Goal: Find specific page/section: Find specific page/section

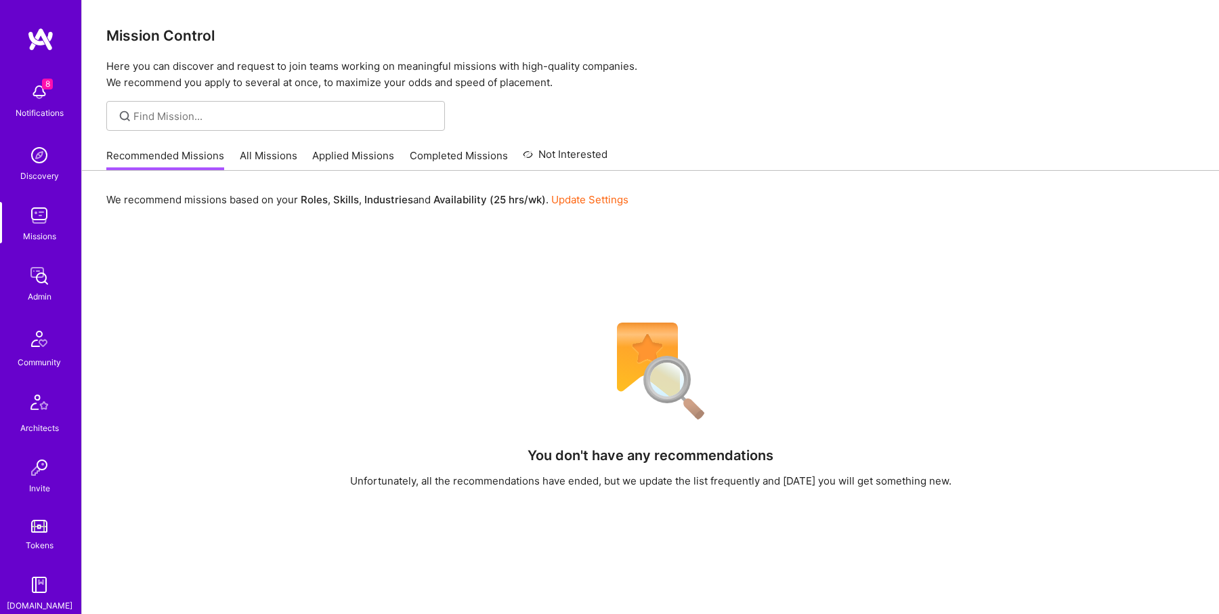
scroll to position [146, 0]
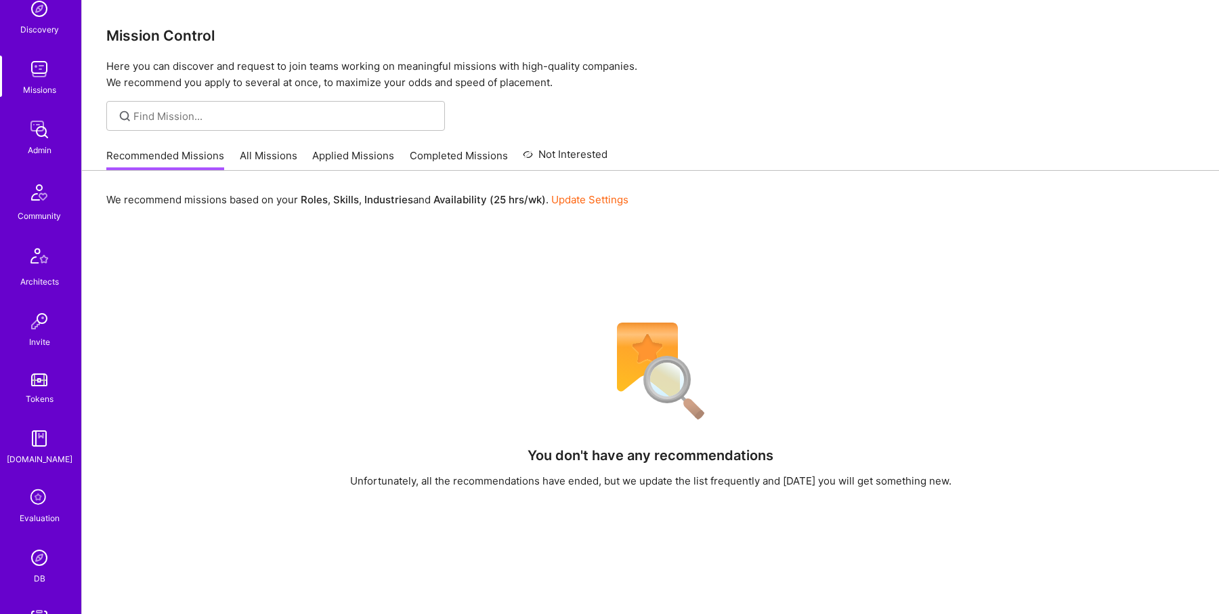
click at [46, 559] on img at bounding box center [39, 557] width 27 height 27
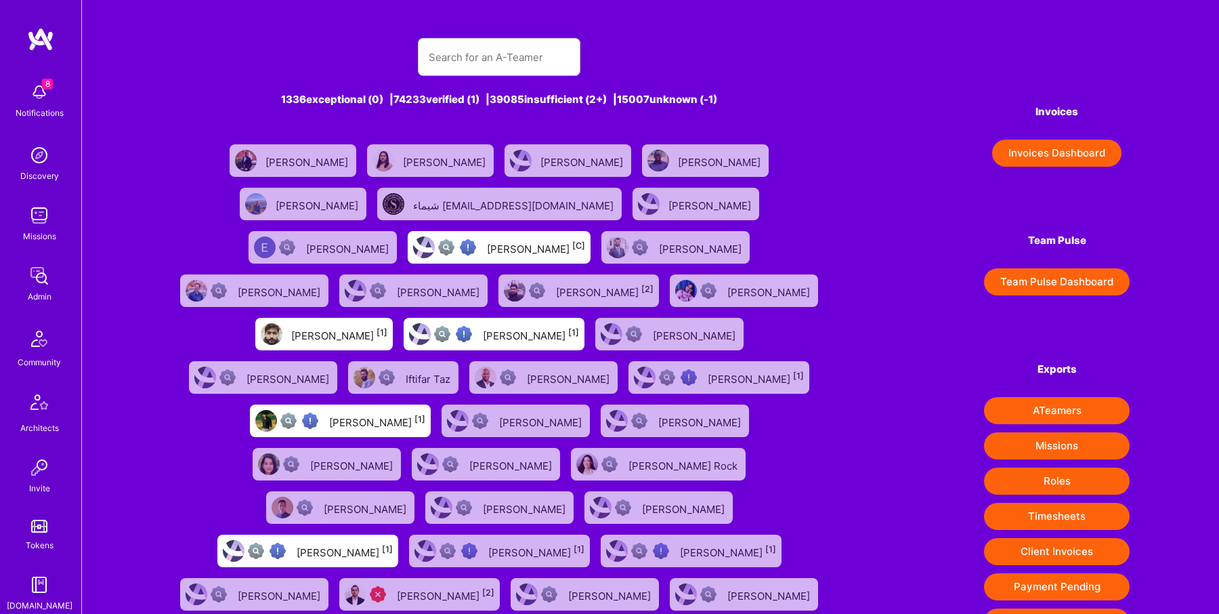
scroll to position [110, 0]
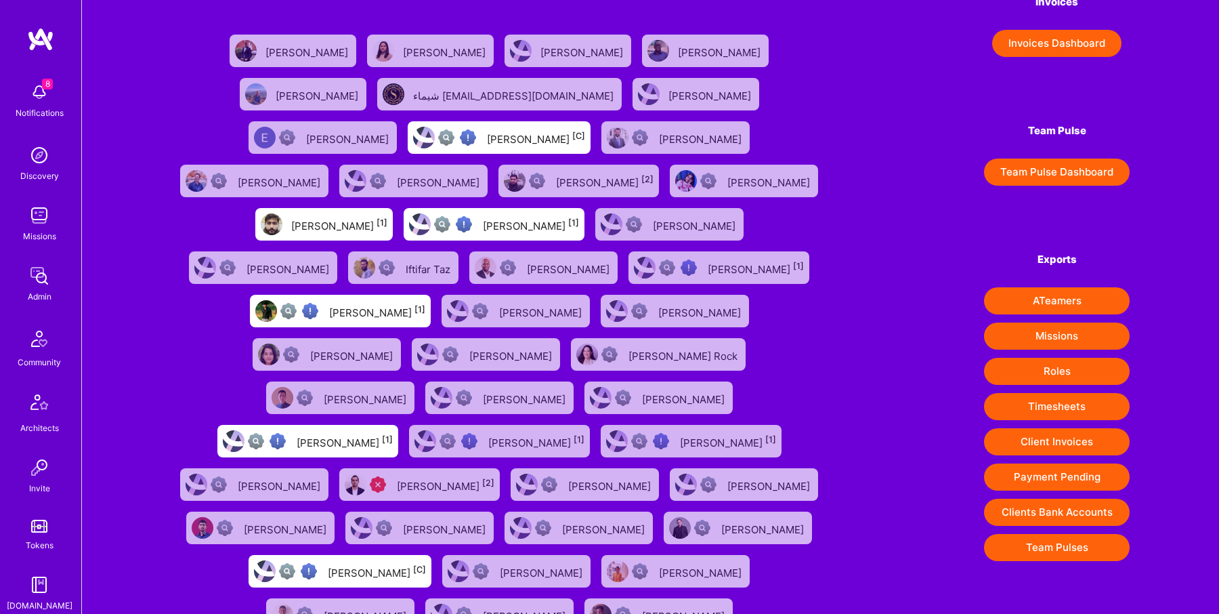
click at [1059, 402] on button "Timesheets" at bounding box center [1057, 406] width 146 height 27
click at [1061, 402] on button "Timesheets" at bounding box center [1057, 406] width 146 height 27
click at [1050, 444] on button "Client Invoices" at bounding box center [1057, 441] width 146 height 27
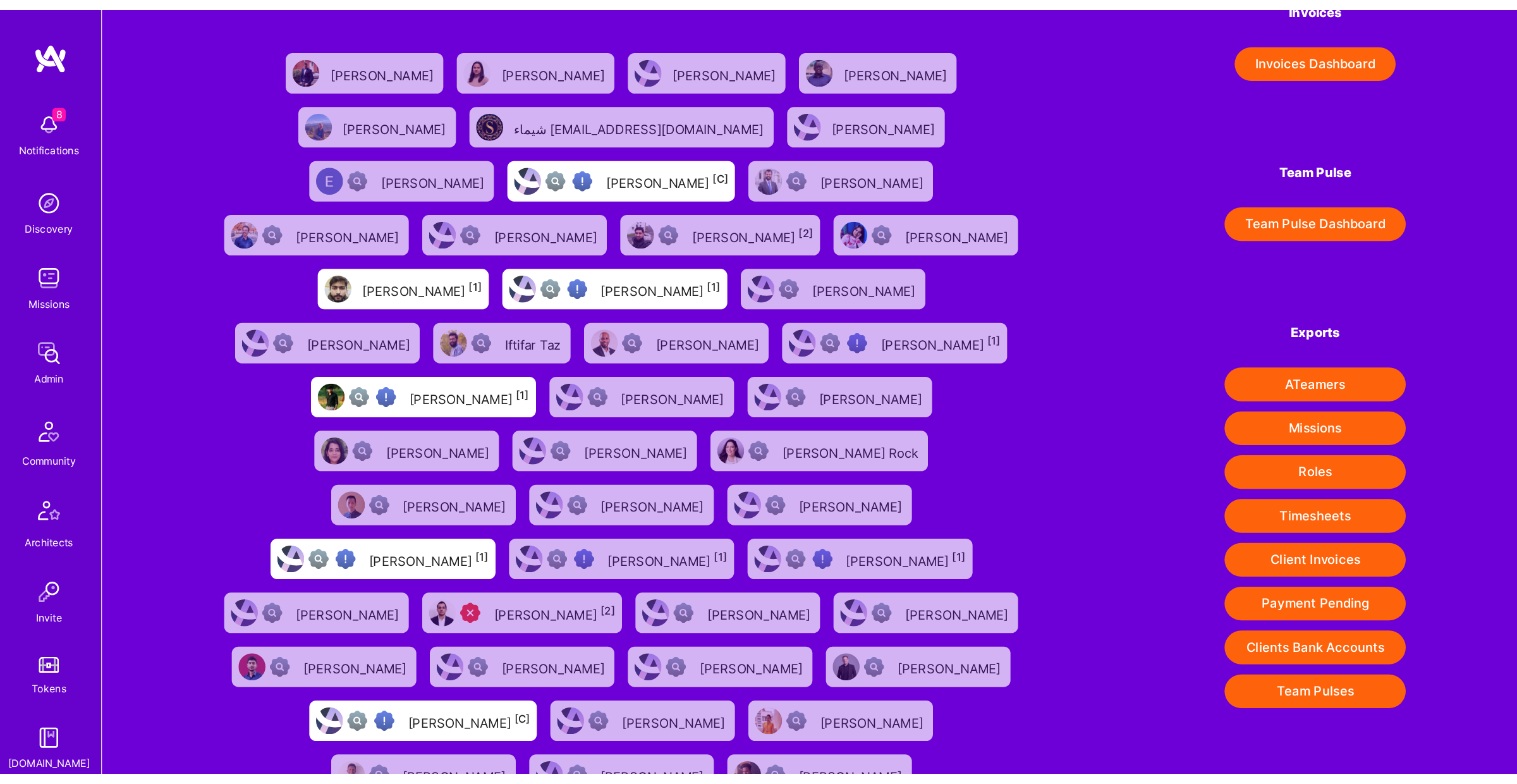
scroll to position [0, 0]
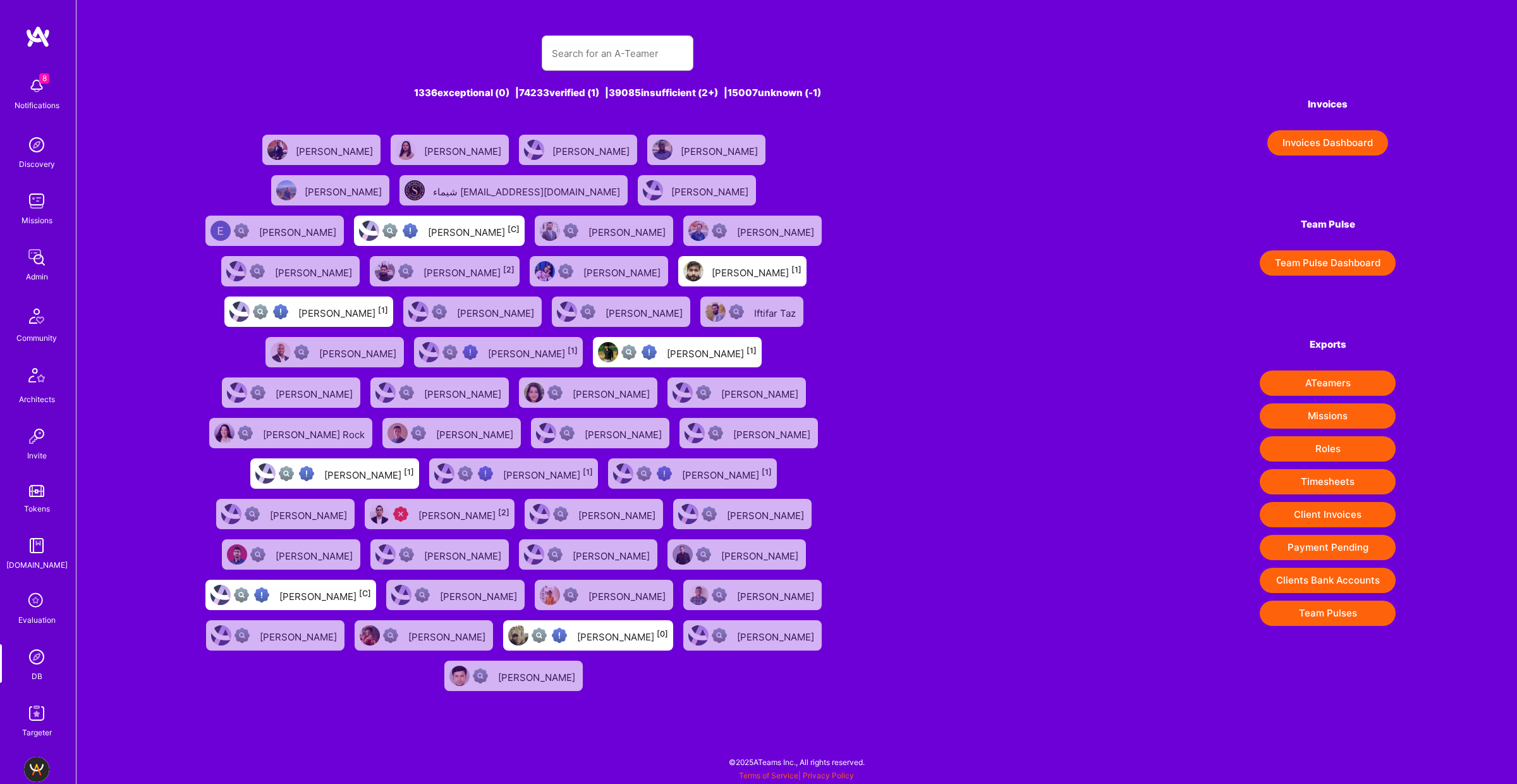
click at [1137, 137] on button "Invoices Dashboard" at bounding box center [1327, 143] width 120 height 25
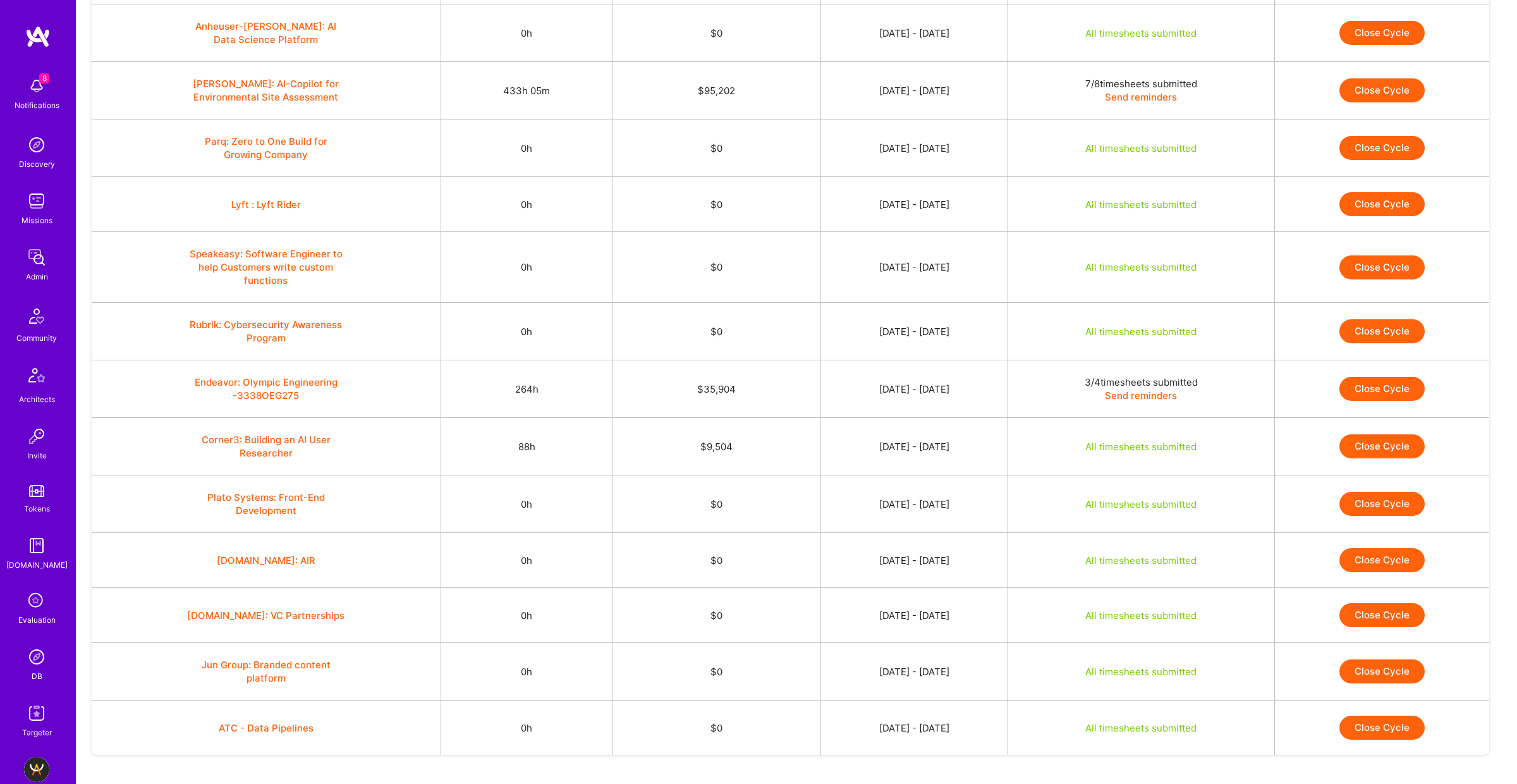
scroll to position [638, 0]
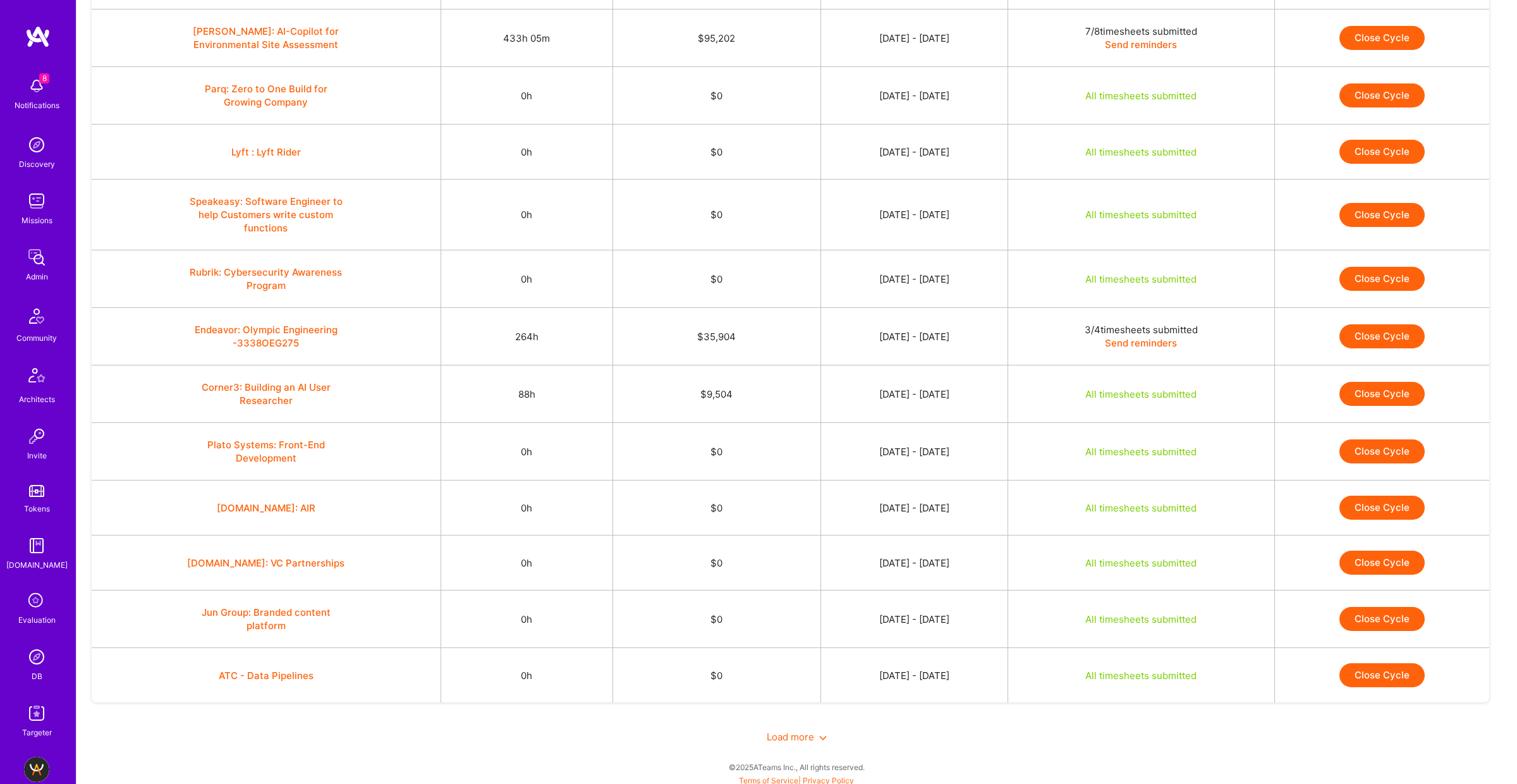
click at [792, 572] on span "Load more" at bounding box center [797, 736] width 60 height 12
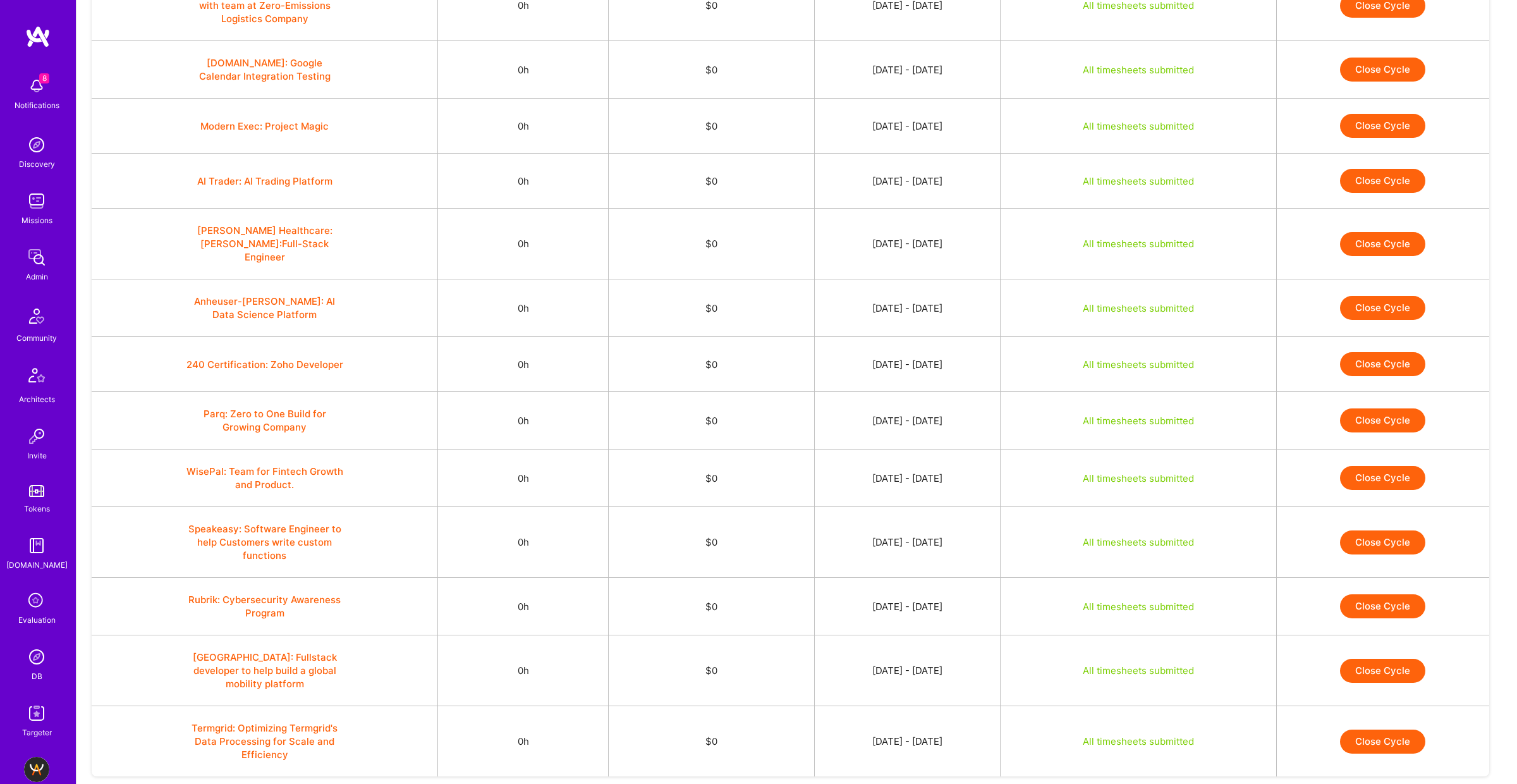
scroll to position [1851, 0]
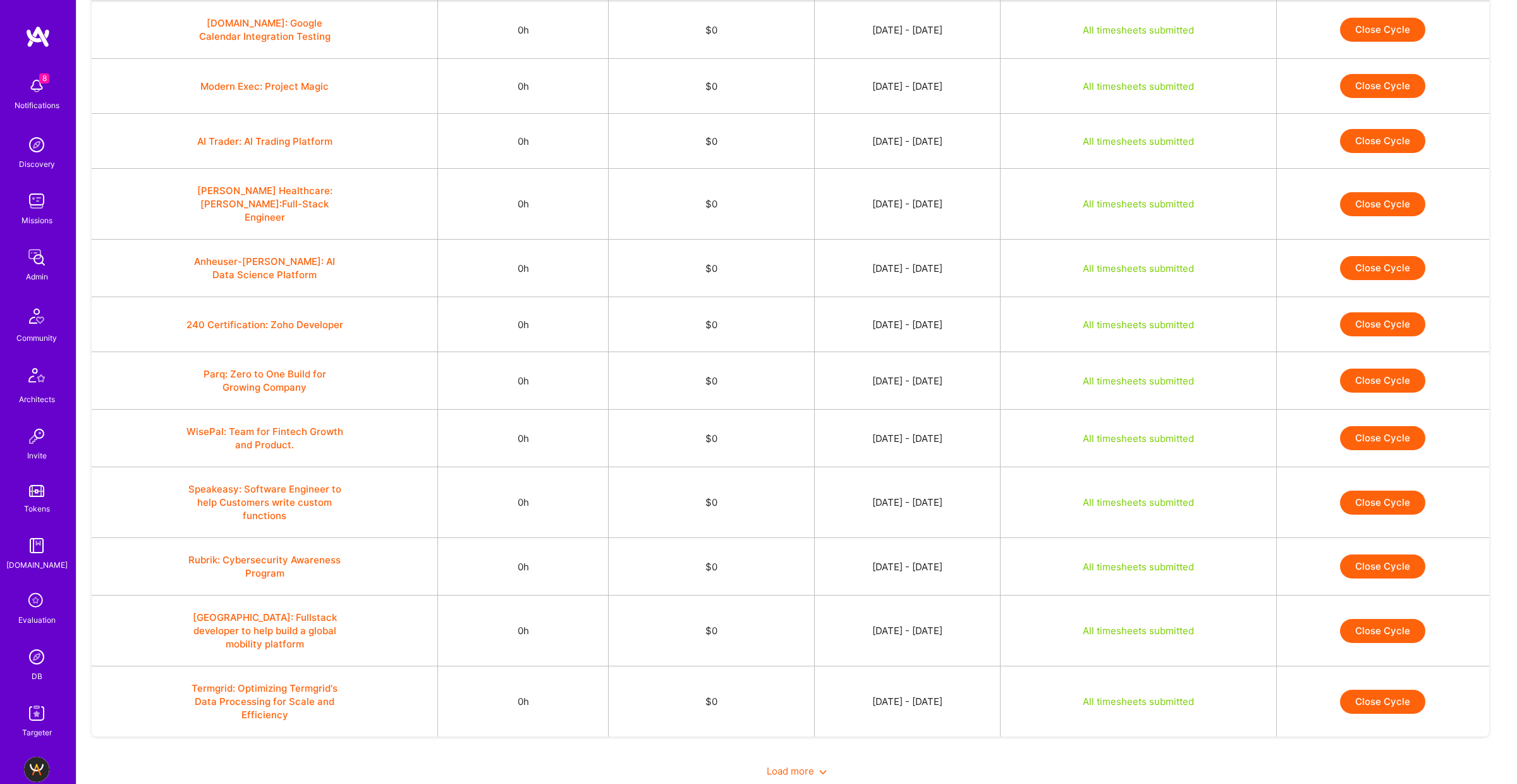
click at [796, 572] on span "Load more" at bounding box center [797, 770] width 60 height 12
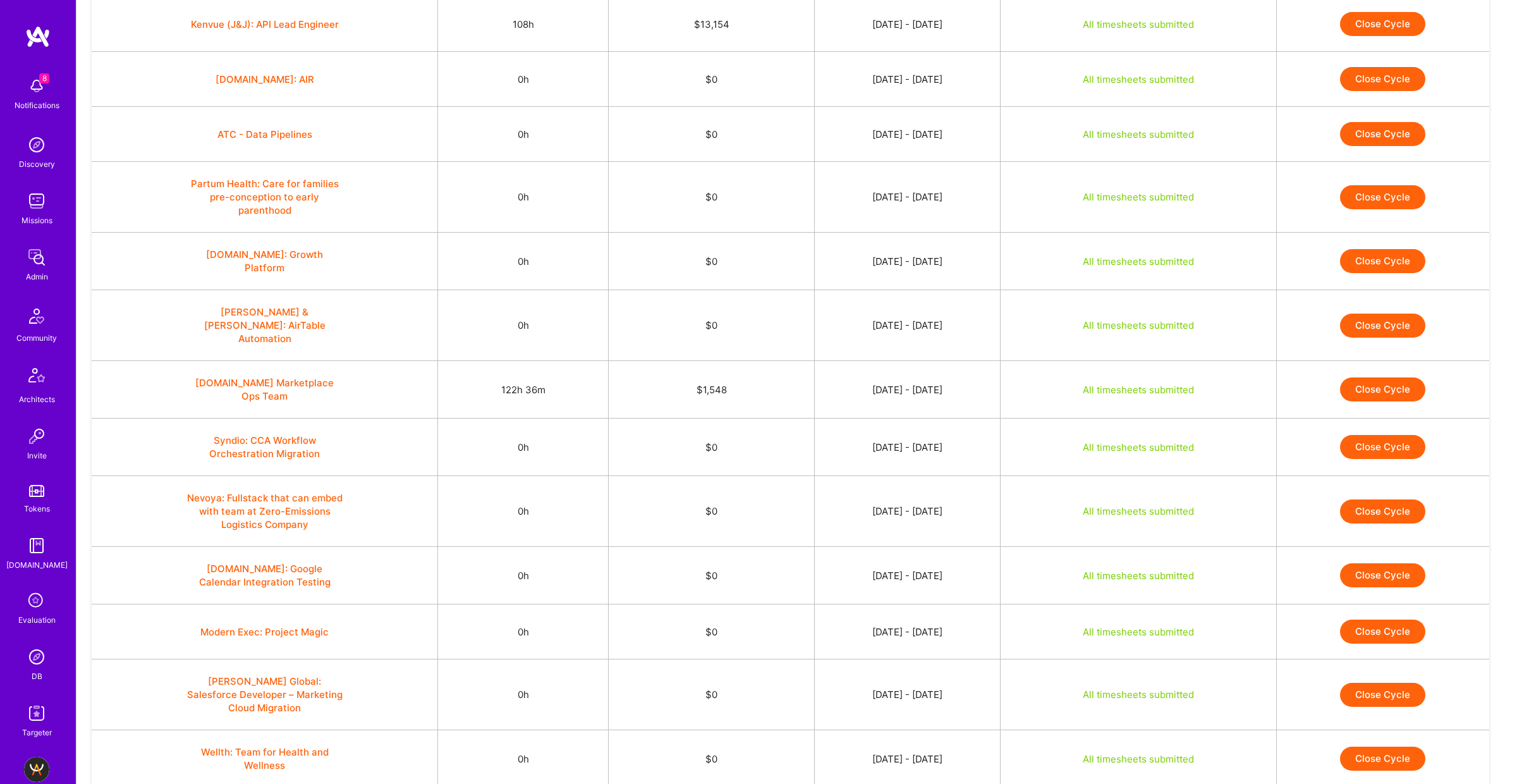
scroll to position [3018, 0]
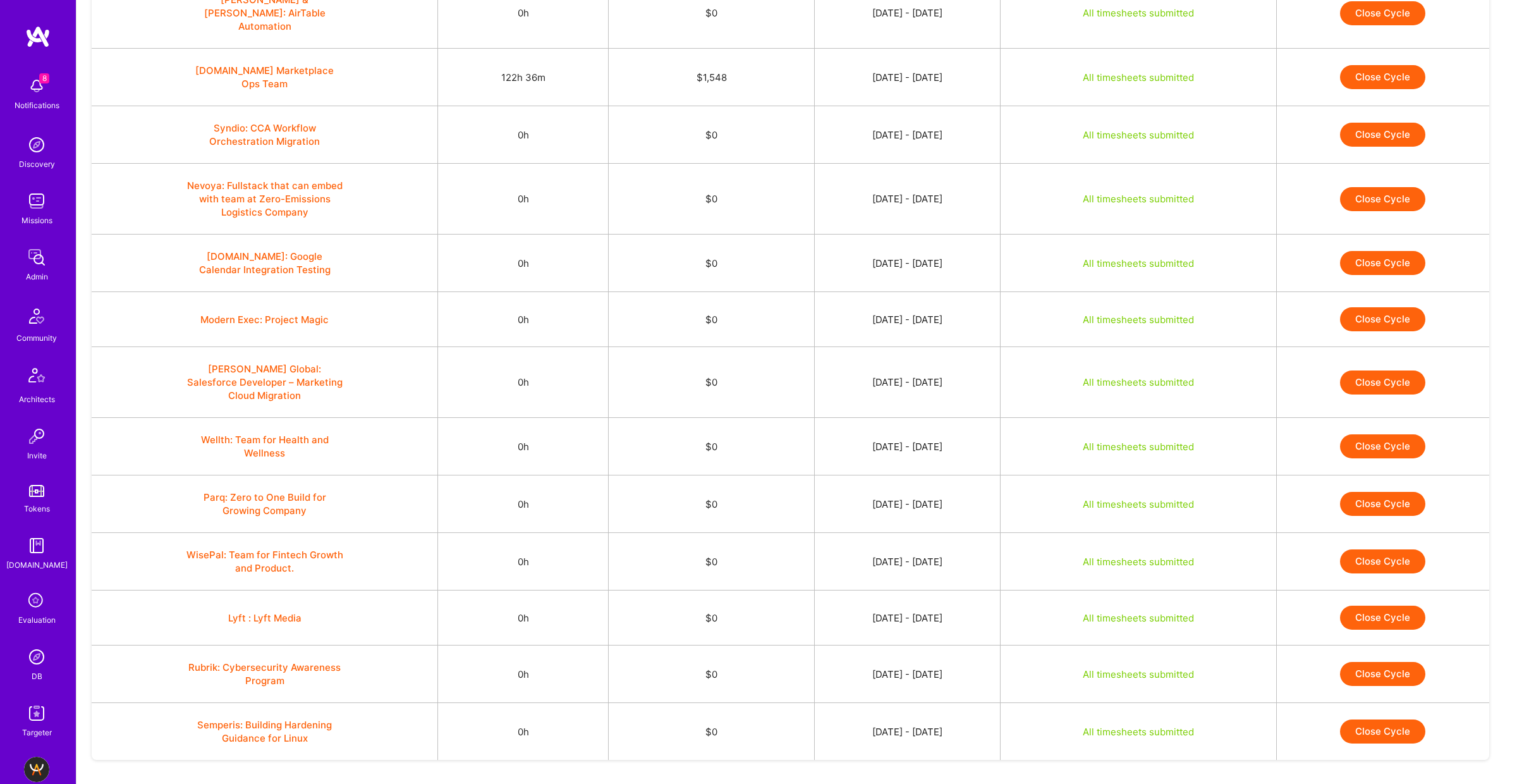
click at [806, 572] on span "Load more" at bounding box center [797, 794] width 60 height 12
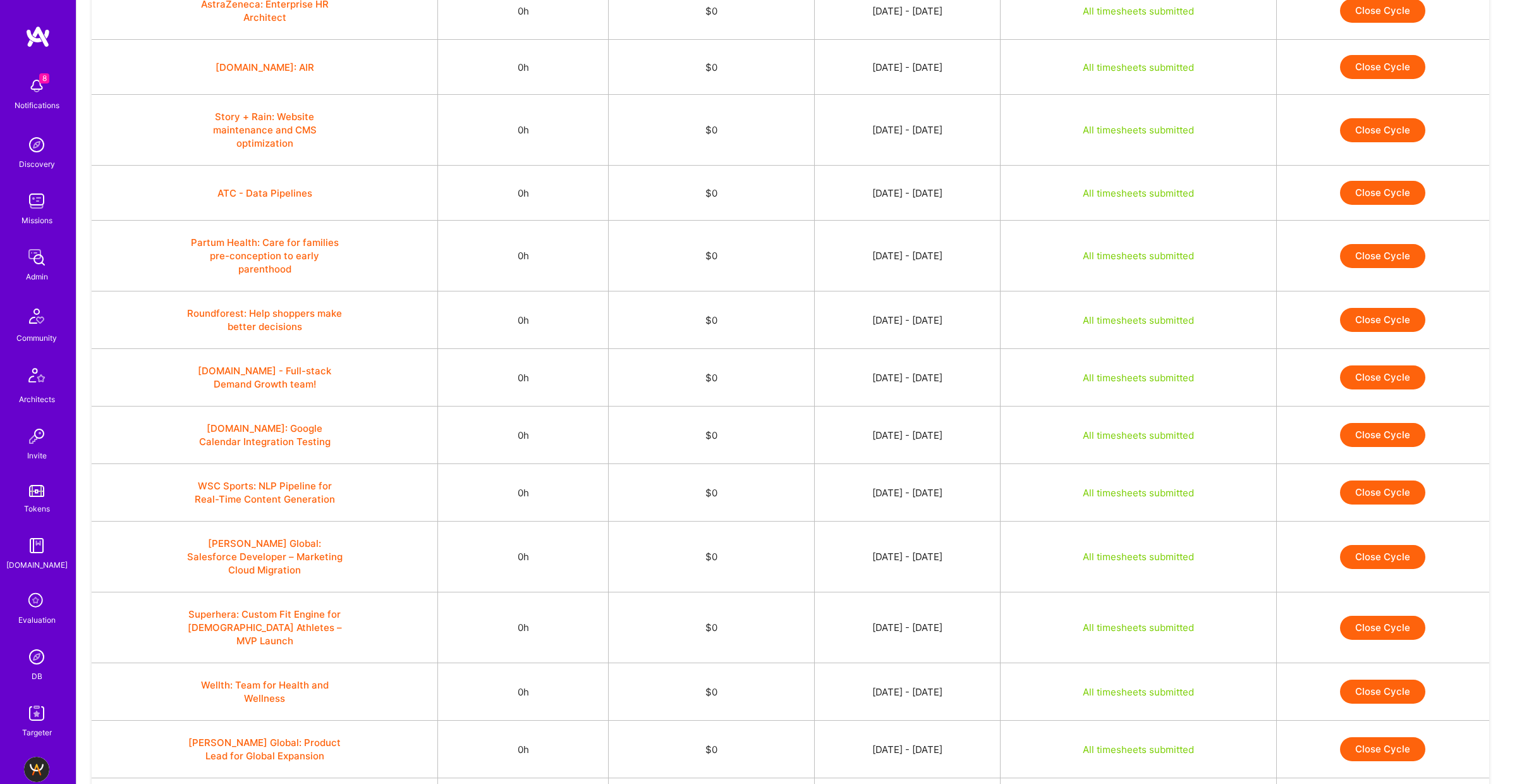
scroll to position [4235, 0]
